Goal: Navigation & Orientation: Find specific page/section

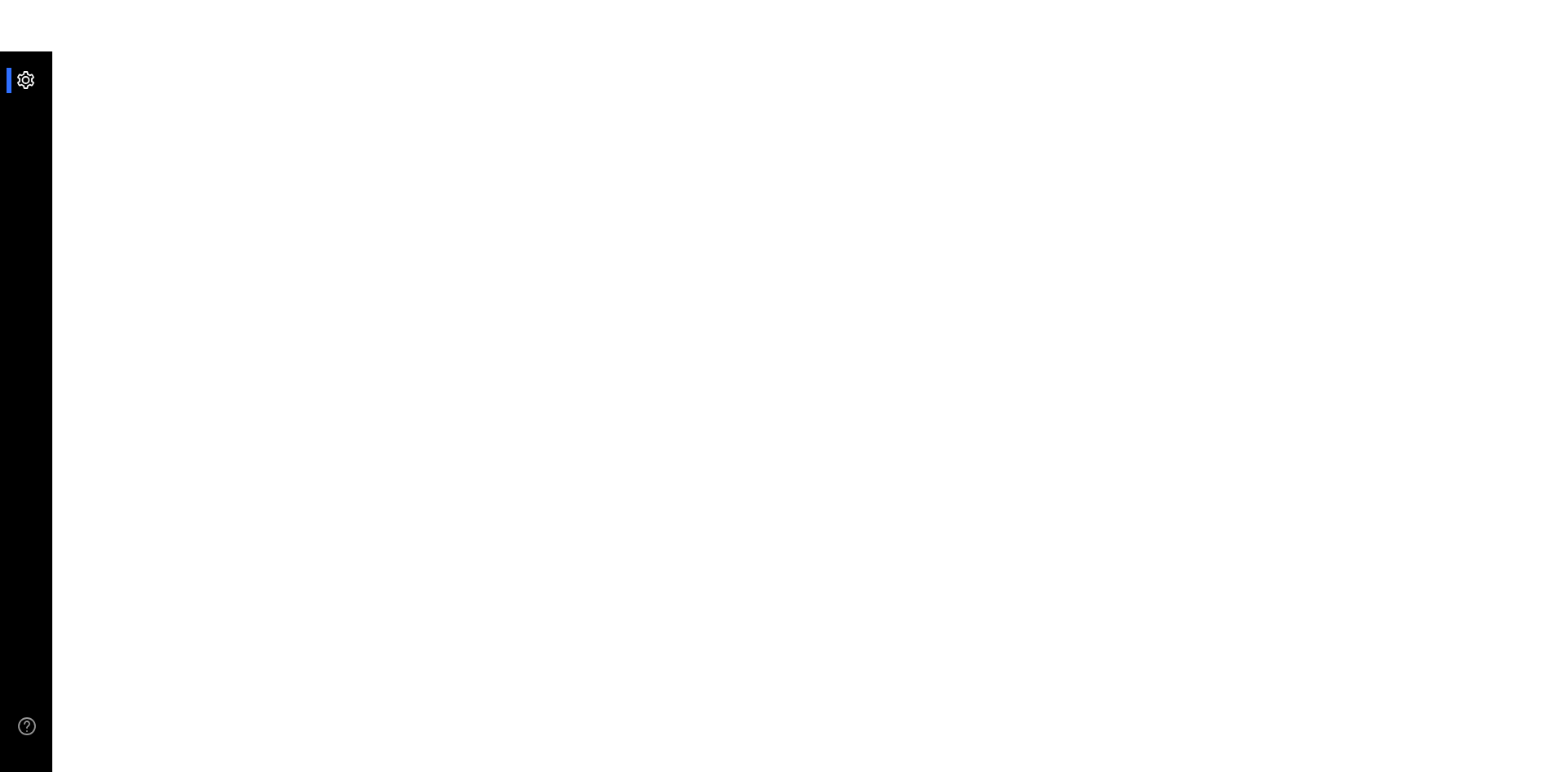
click at [32, 80] on div at bounding box center [33, 80] width 35 height 25
click at [28, 86] on div at bounding box center [33, 80] width 35 height 25
click at [17, 65] on ul at bounding box center [26, 81] width 53 height 58
click at [34, 80] on div at bounding box center [33, 80] width 35 height 25
click at [29, 90] on div at bounding box center [33, 80] width 35 height 25
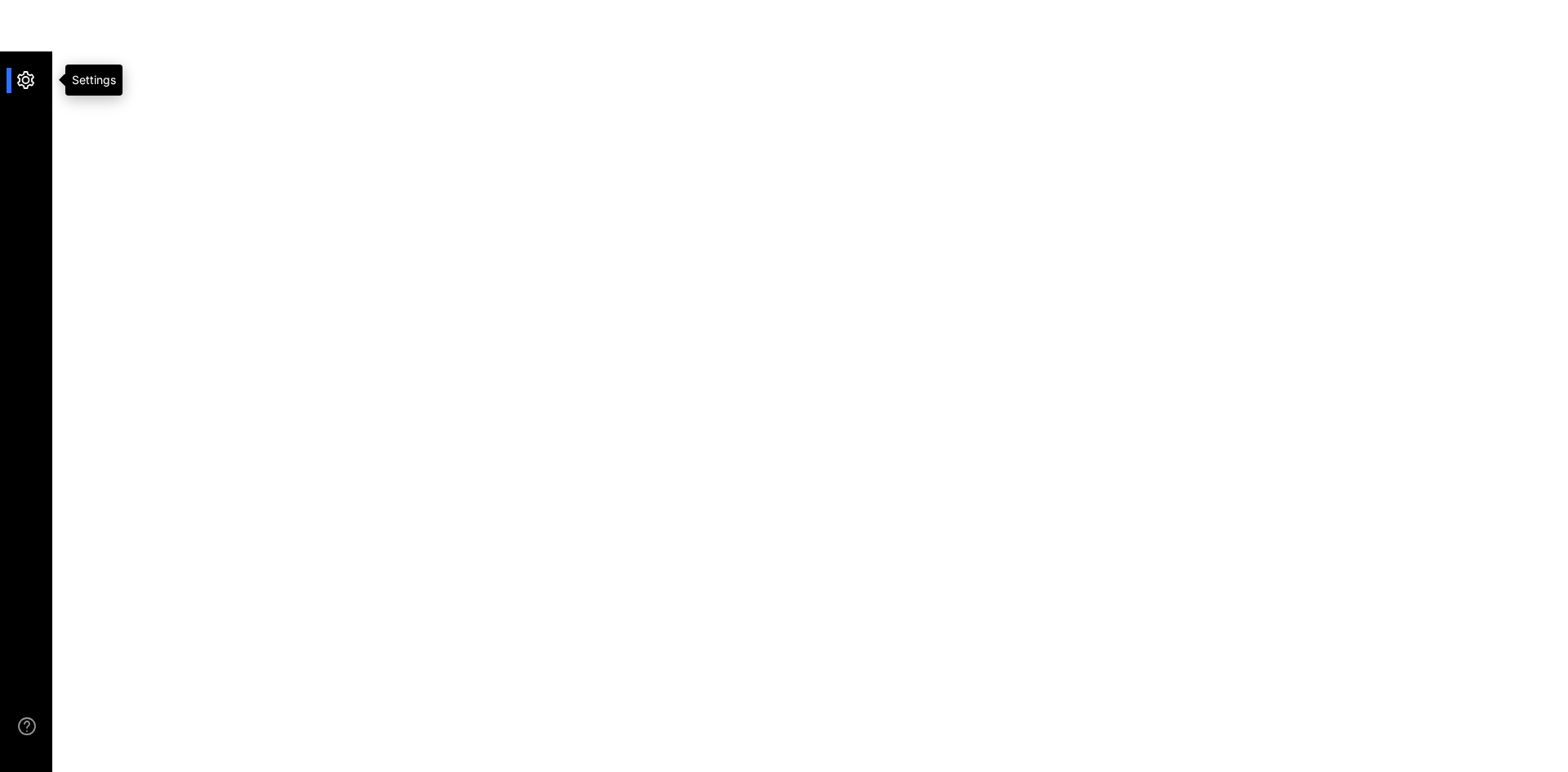
click at [29, 88] on div at bounding box center [33, 80] width 35 height 25
click at [29, 87] on div at bounding box center [33, 80] width 35 height 25
